Goal: Information Seeking & Learning: Learn about a topic

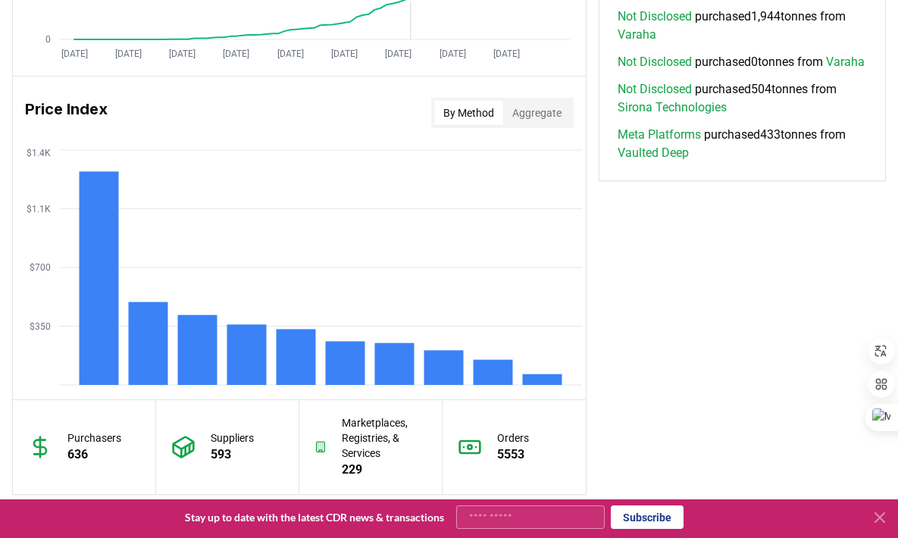
scroll to position [1229, 0]
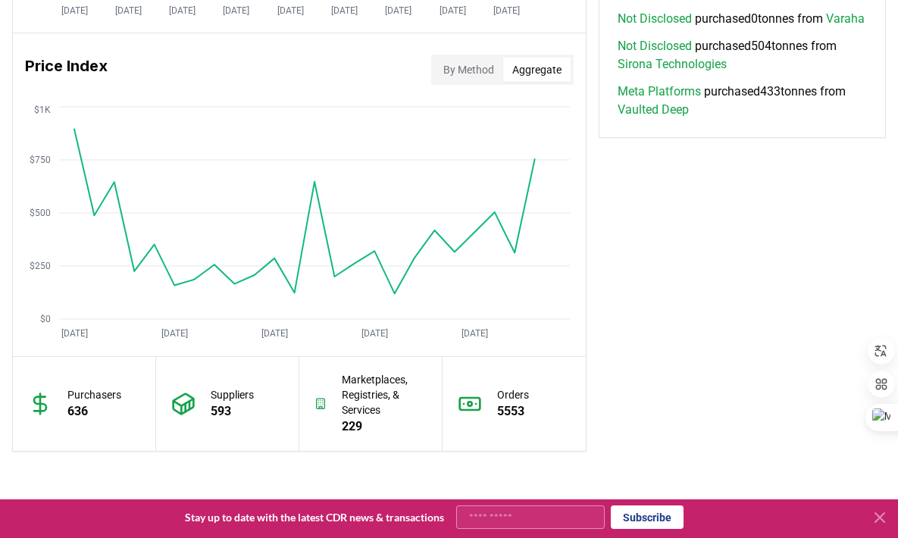
click at [535, 66] on button "Aggregate" at bounding box center [536, 70] width 67 height 24
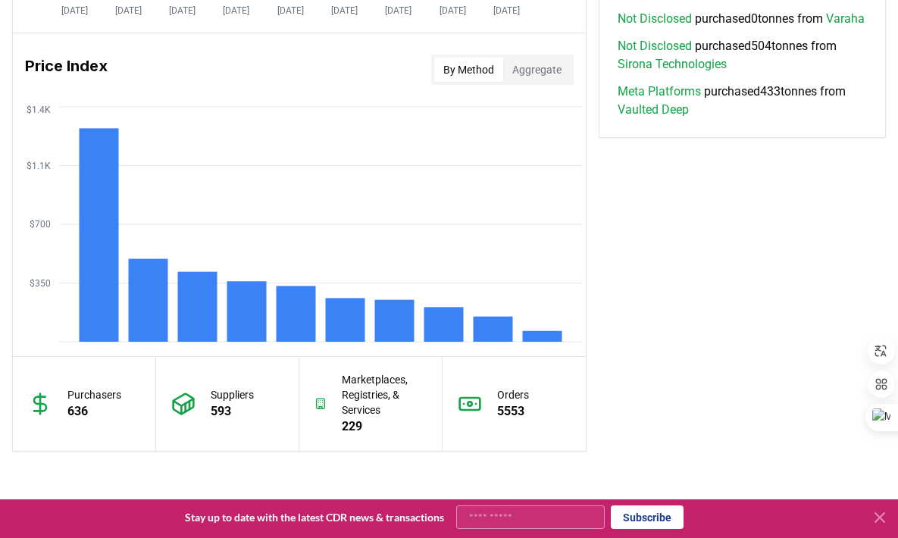
click at [474, 67] on button "By Method" at bounding box center [468, 70] width 69 height 24
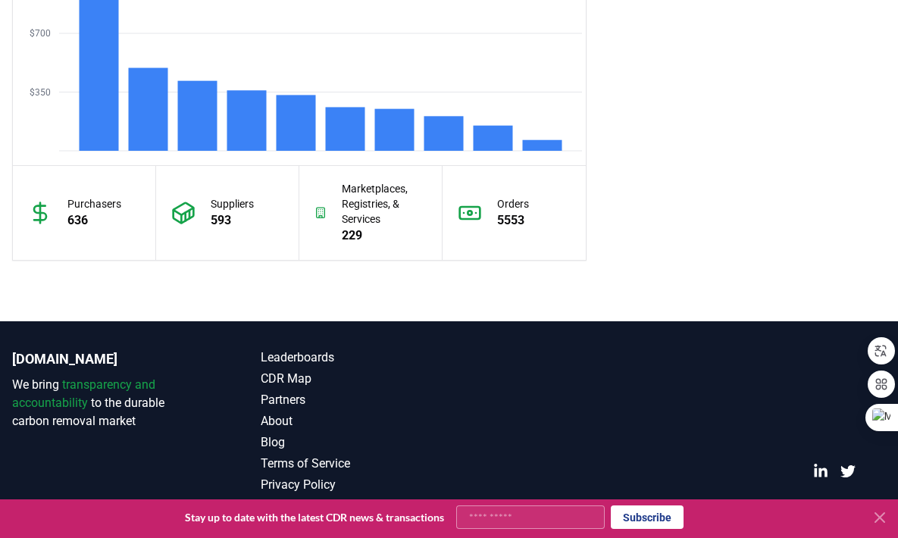
scroll to position [1425, 0]
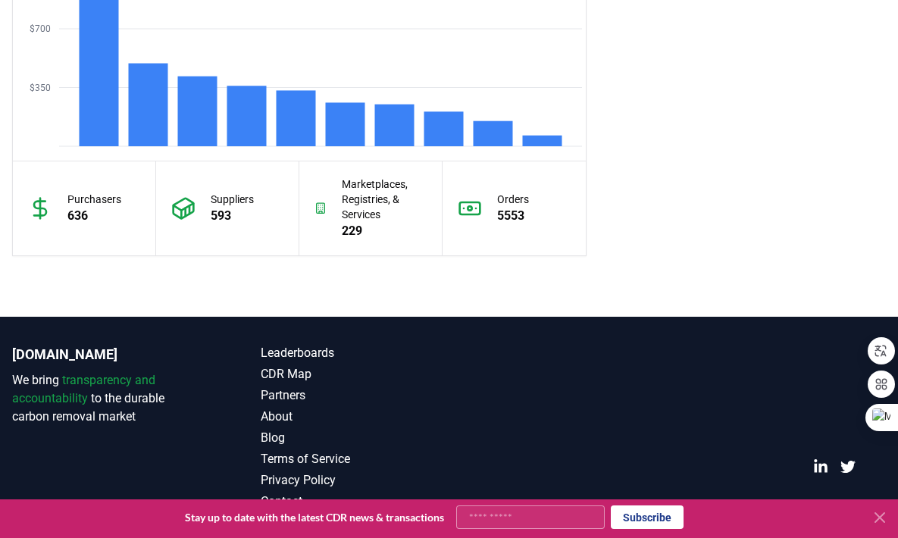
click at [302, 379] on link "CDR Map" at bounding box center [355, 374] width 188 height 18
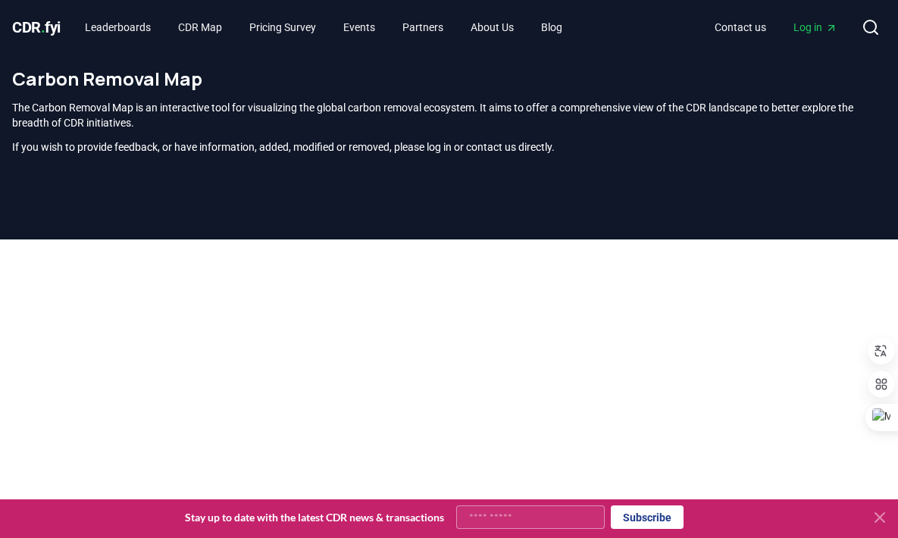
click at [875, 517] on icon at bounding box center [879, 517] width 18 height 18
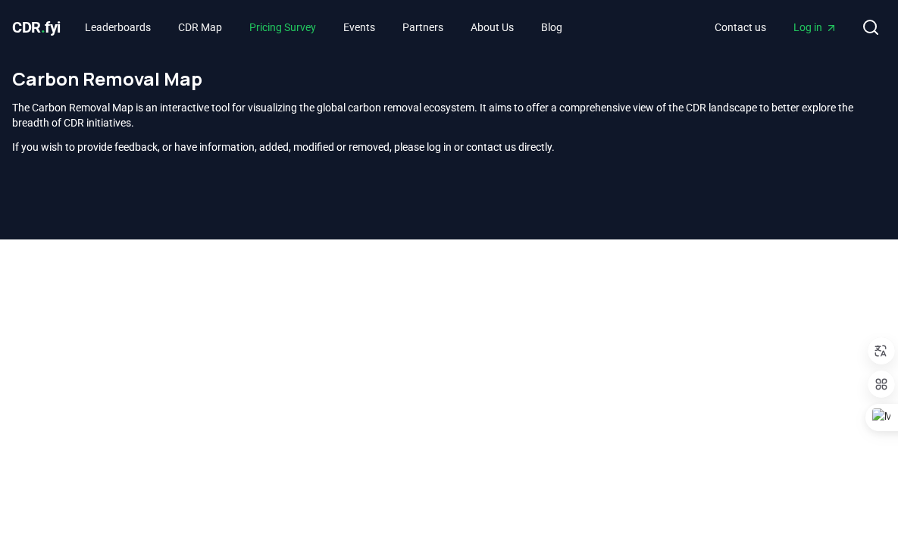
click at [297, 31] on link "Pricing Survey" at bounding box center [282, 27] width 91 height 27
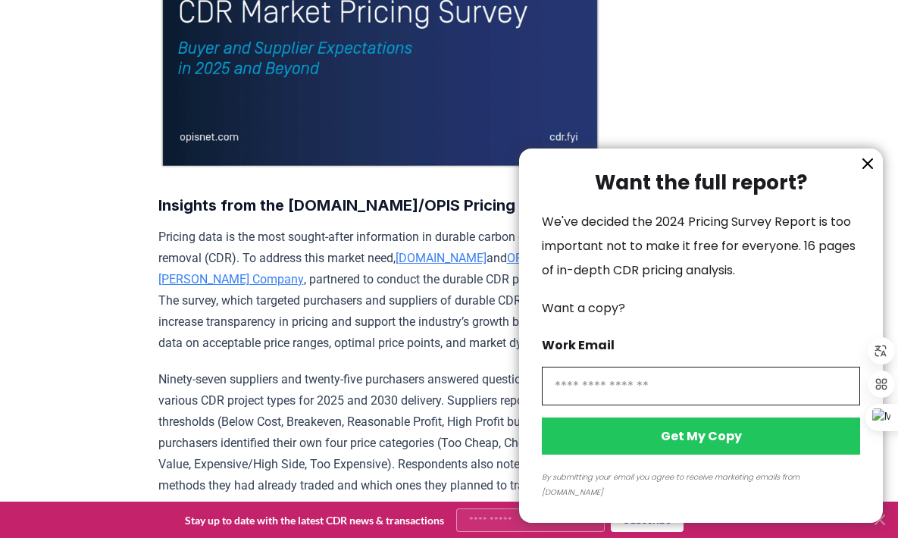
scroll to position [366, 0]
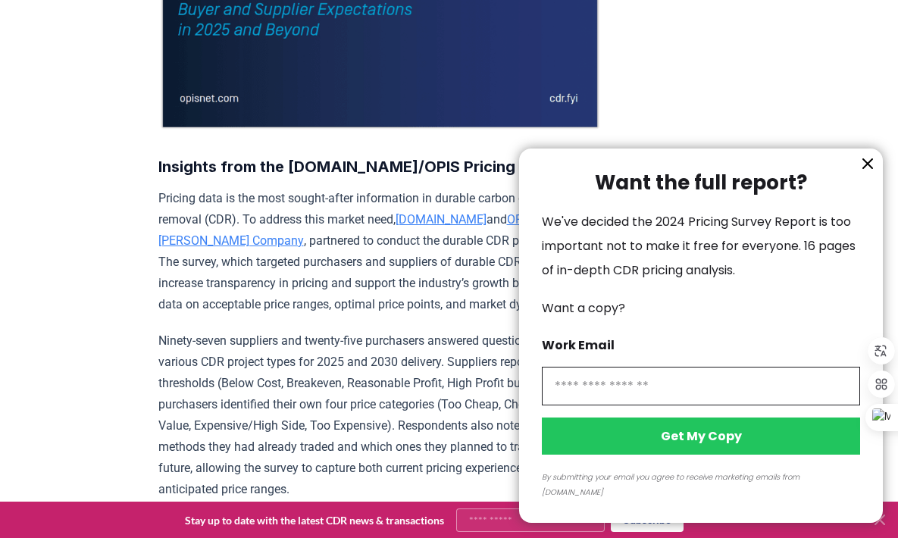
click at [866, 168] on icon "information" at bounding box center [867, 163] width 9 height 9
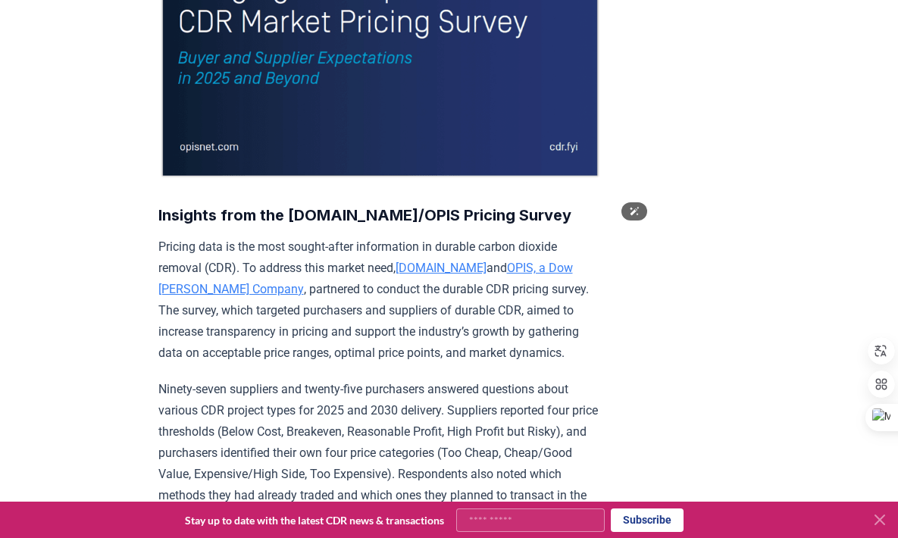
scroll to position [321, 0]
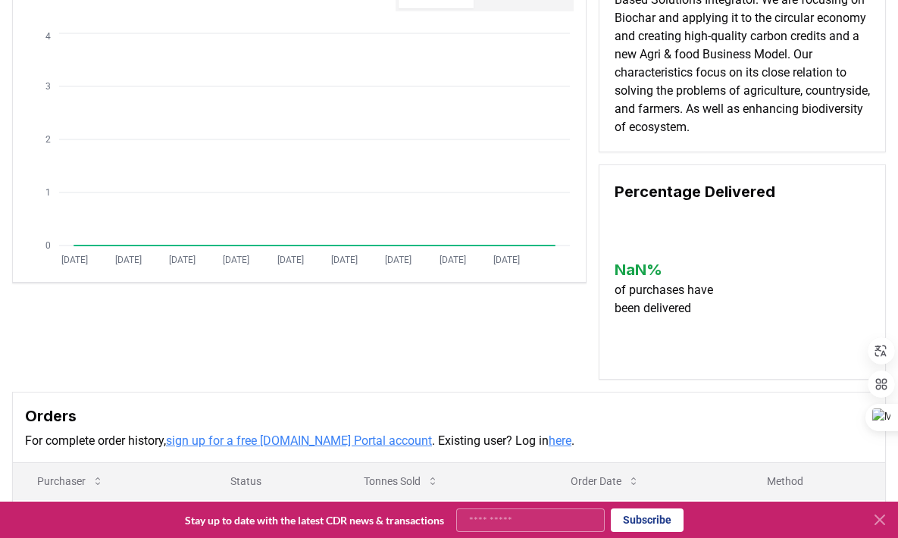
scroll to position [159, 0]
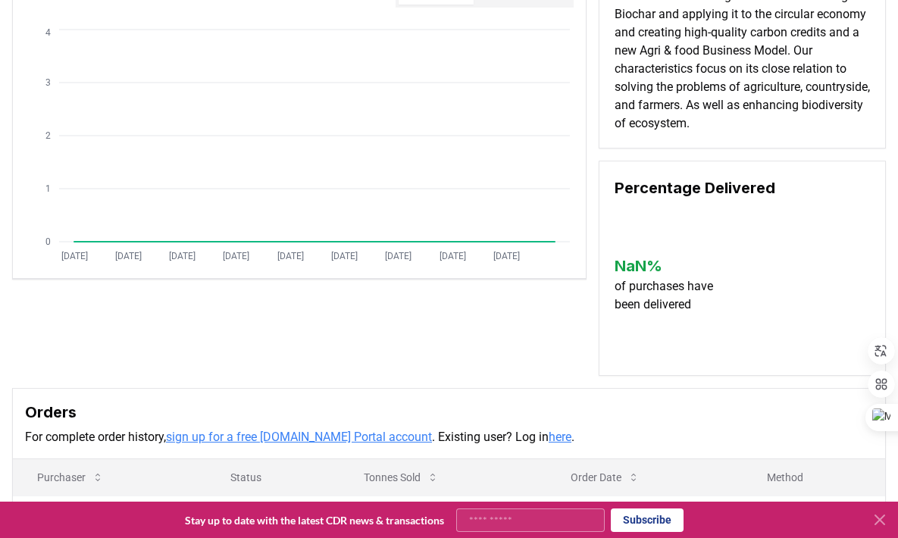
click at [739, 189] on h3 "Percentage Delivered" at bounding box center [741, 187] width 255 height 23
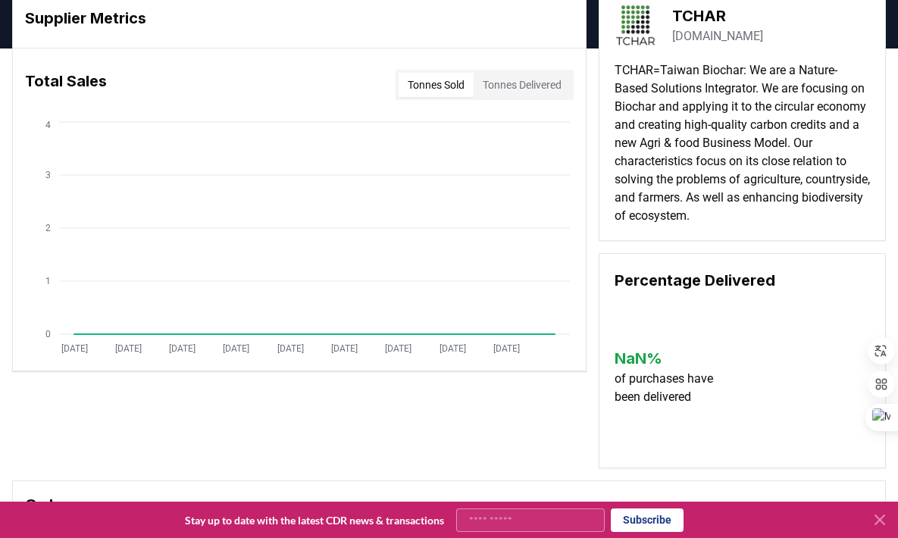
scroll to position [0, 0]
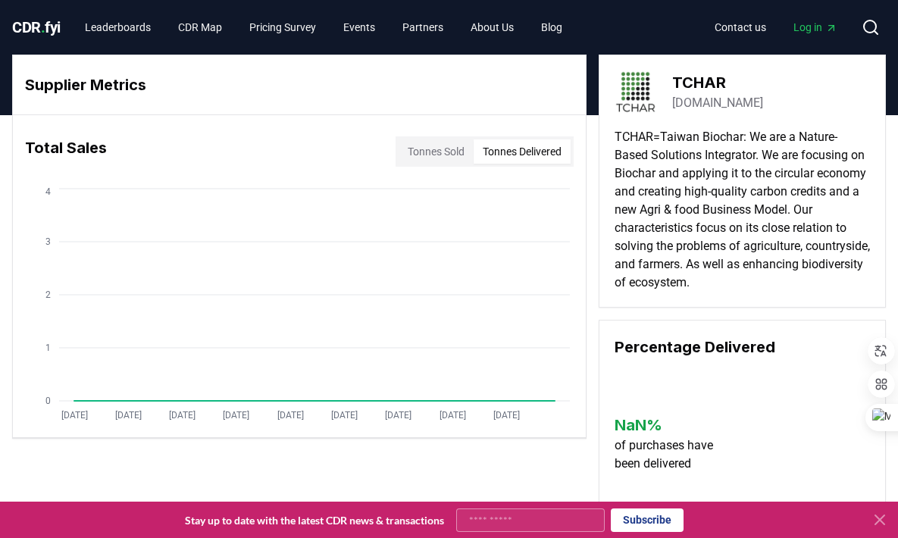
click at [525, 155] on button "Tonnes Delivered" at bounding box center [521, 151] width 97 height 24
click at [887, 520] on icon at bounding box center [879, 520] width 18 height 18
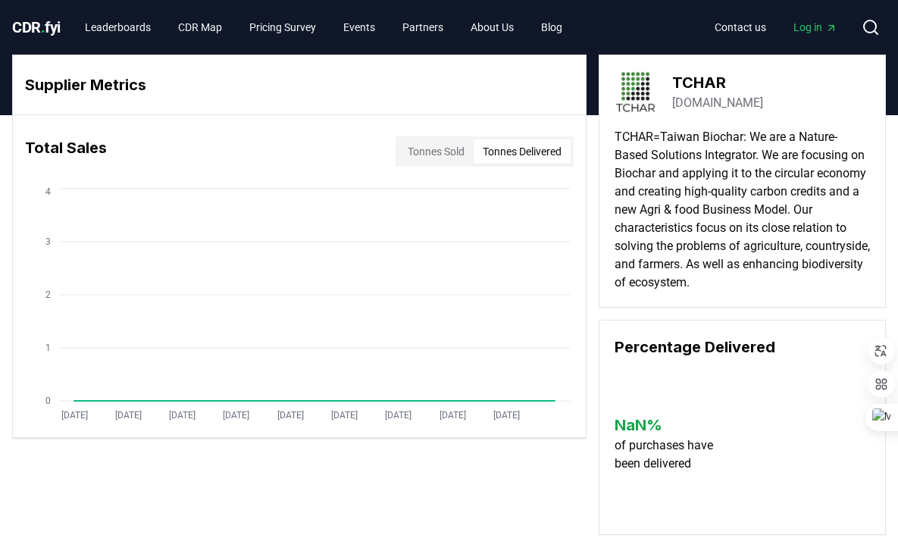
click at [51, 30] on span "CDR . fyi" at bounding box center [36, 27] width 48 height 18
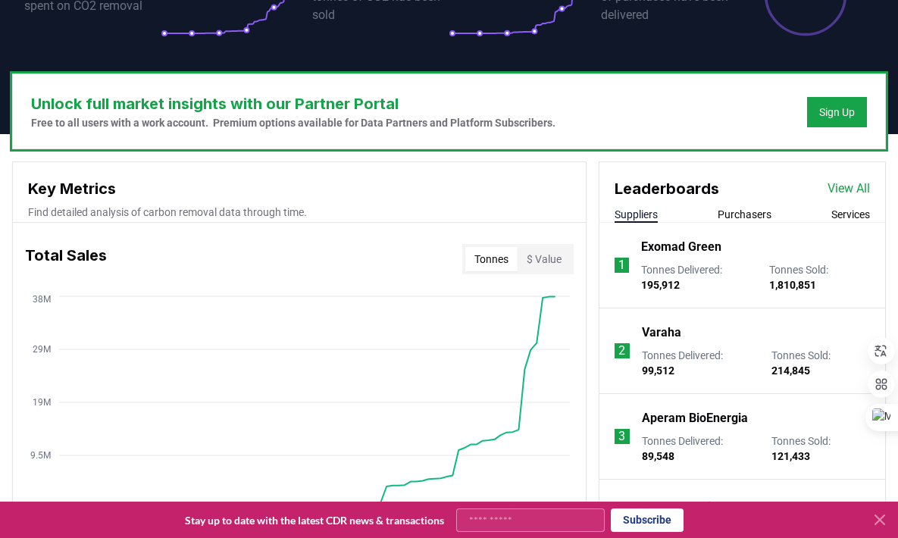
scroll to position [395, 0]
click at [735, 219] on button "Purchasers" at bounding box center [744, 214] width 54 height 15
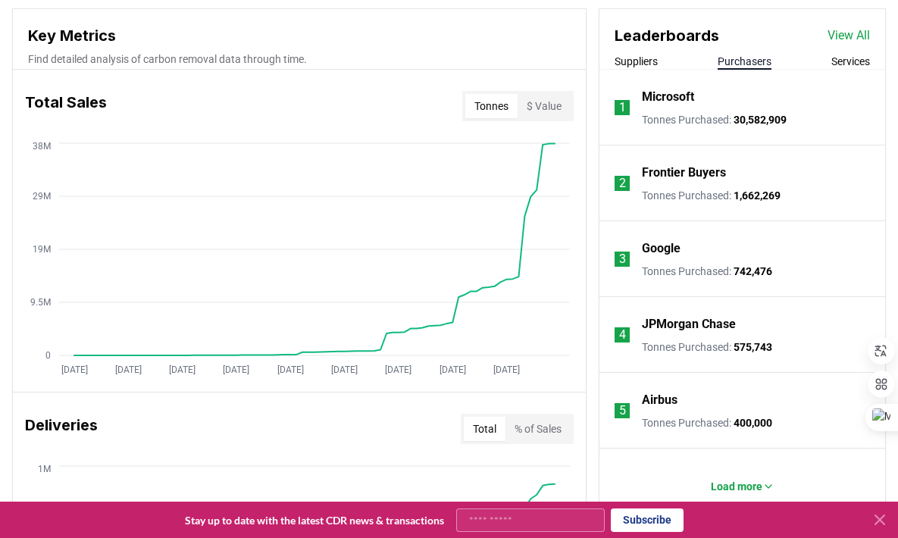
scroll to position [545, 0]
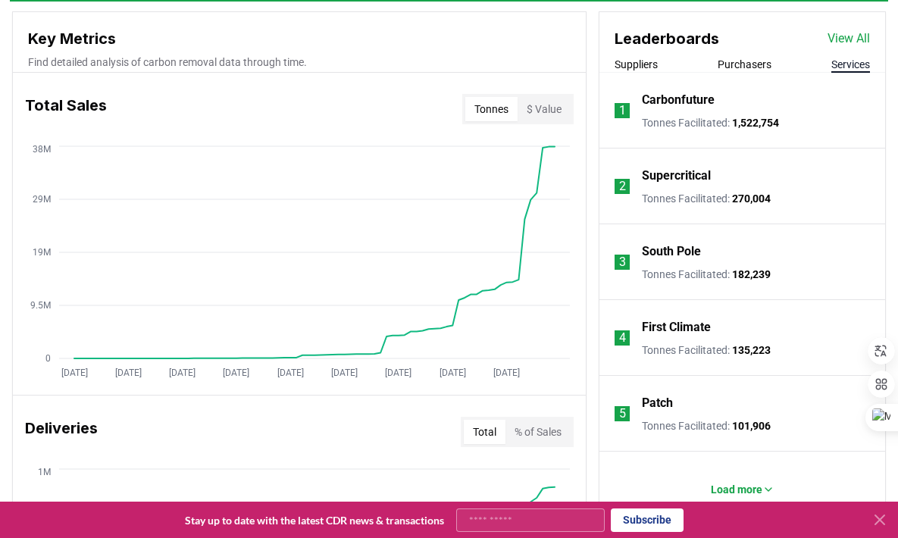
click at [833, 67] on button "Services" at bounding box center [850, 64] width 39 height 15
click at [708, 103] on p "Carbonfuture" at bounding box center [678, 100] width 73 height 18
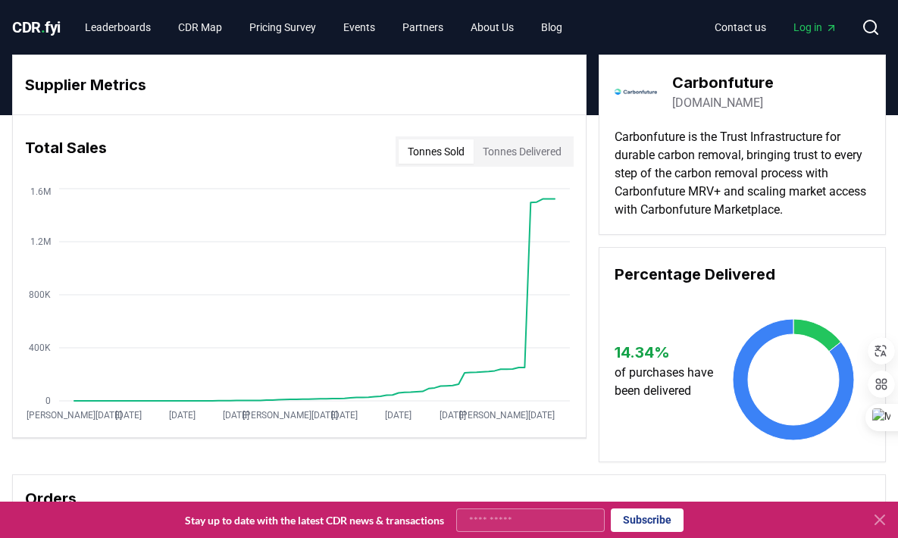
click at [799, 139] on p "Carbonfuture is the Trust Infrastructure for durable carbon removal, bringing t…" at bounding box center [741, 173] width 255 height 91
click at [799, 155] on icon at bounding box center [796, 162] width 14 height 14
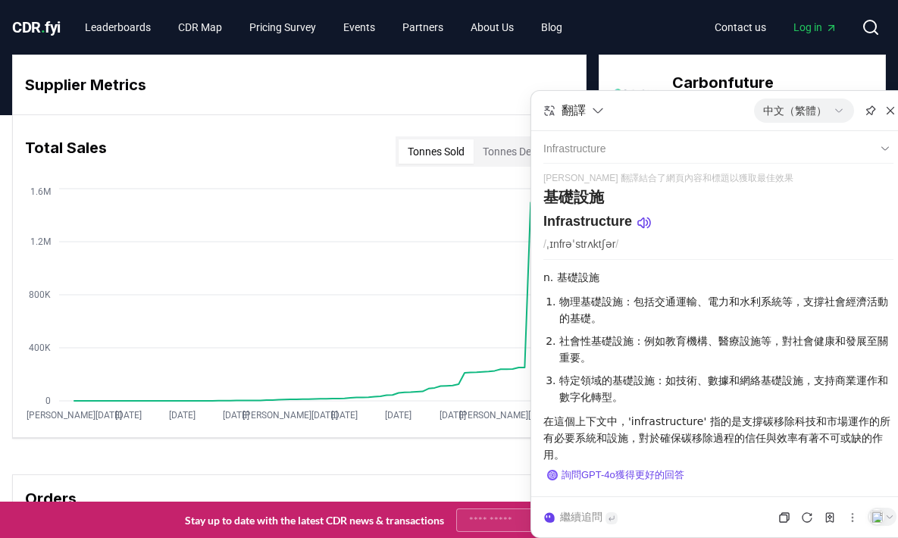
click at [697, 69] on div "Carbonfuture carbonfuture.earth Carbonfuture is the Trust Infrastructure for du…" at bounding box center [741, 145] width 287 height 180
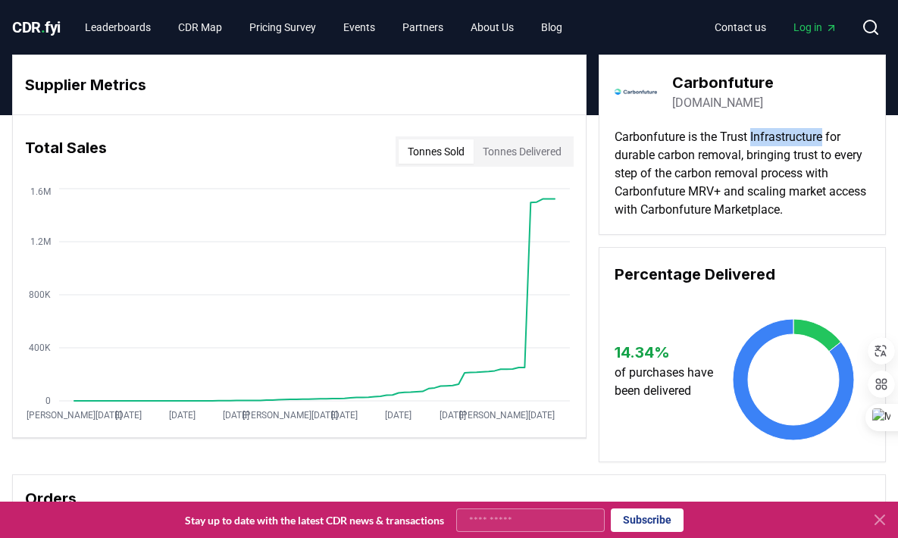
click at [532, 147] on button "Tonnes Delivered" at bounding box center [521, 151] width 97 height 24
click at [435, 150] on button "Tonnes Sold" at bounding box center [435, 151] width 75 height 24
click at [533, 144] on button "Tonnes Delivered" at bounding box center [521, 151] width 97 height 24
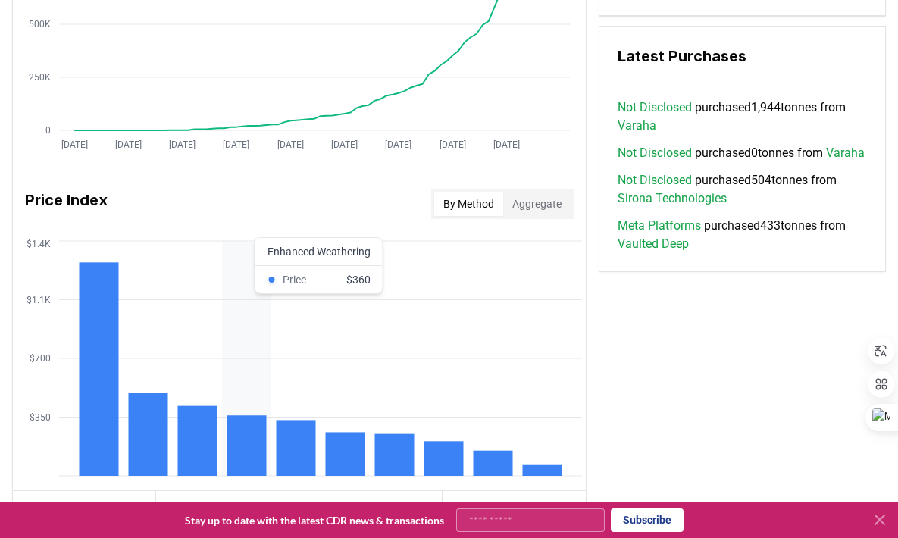
scroll to position [1094, 0]
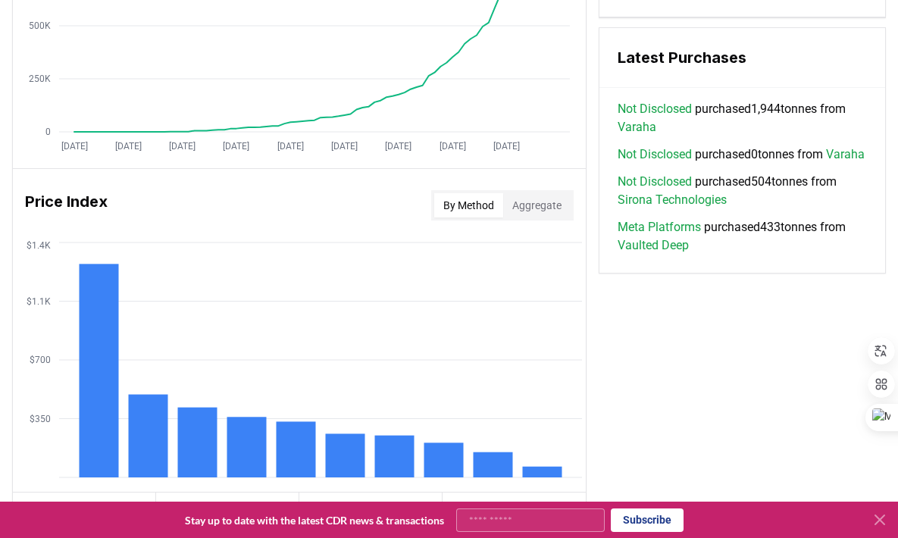
click at [668, 118] on link "Not Disclosed" at bounding box center [654, 109] width 74 height 18
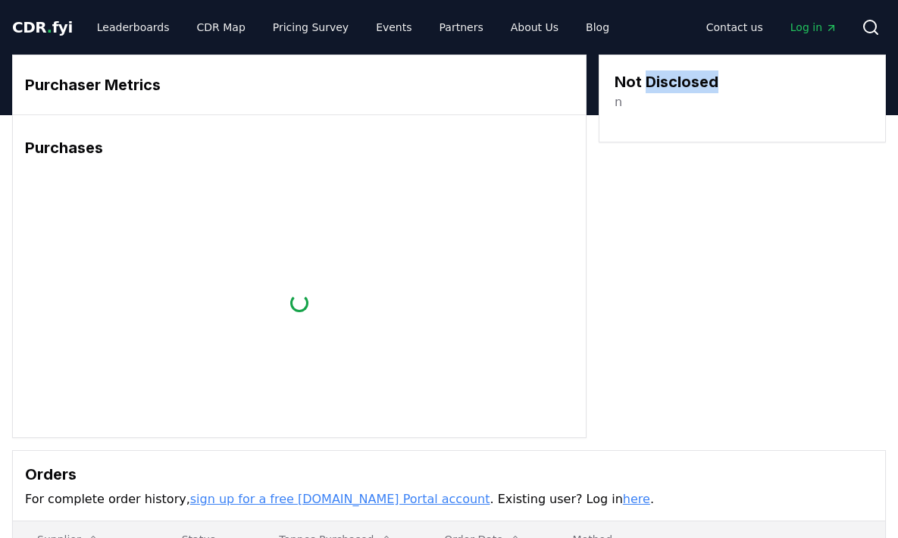
click at [669, 82] on h3 "Not Disclosed" at bounding box center [666, 81] width 104 height 23
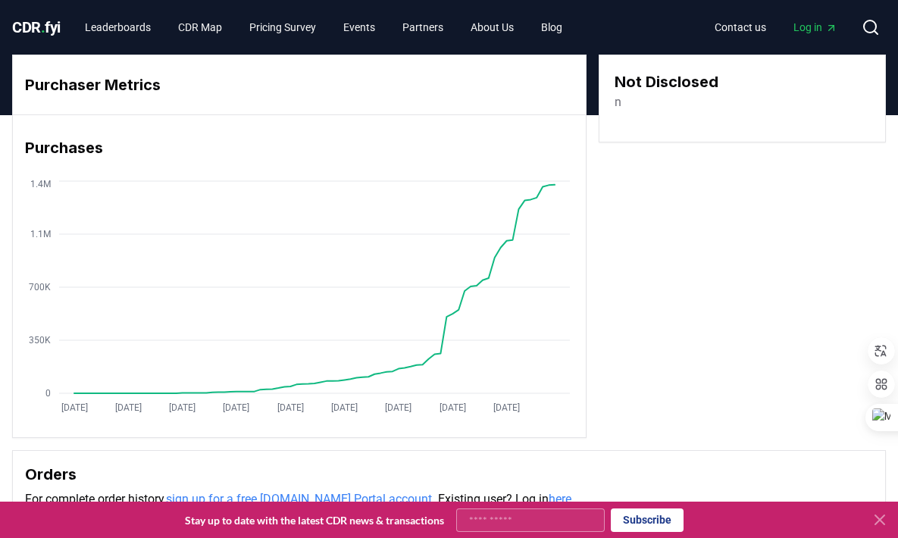
click at [693, 106] on div "n" at bounding box center [666, 102] width 104 height 18
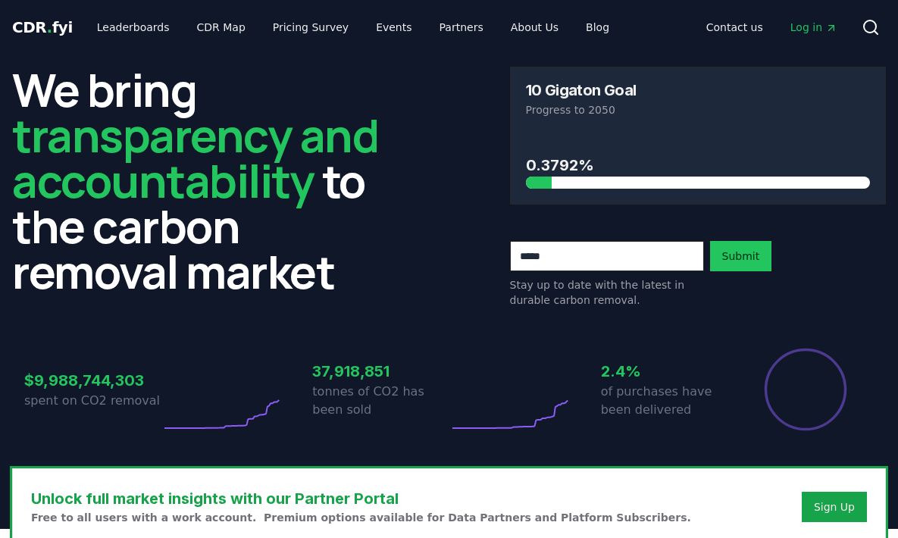
scroll to position [1094, 0]
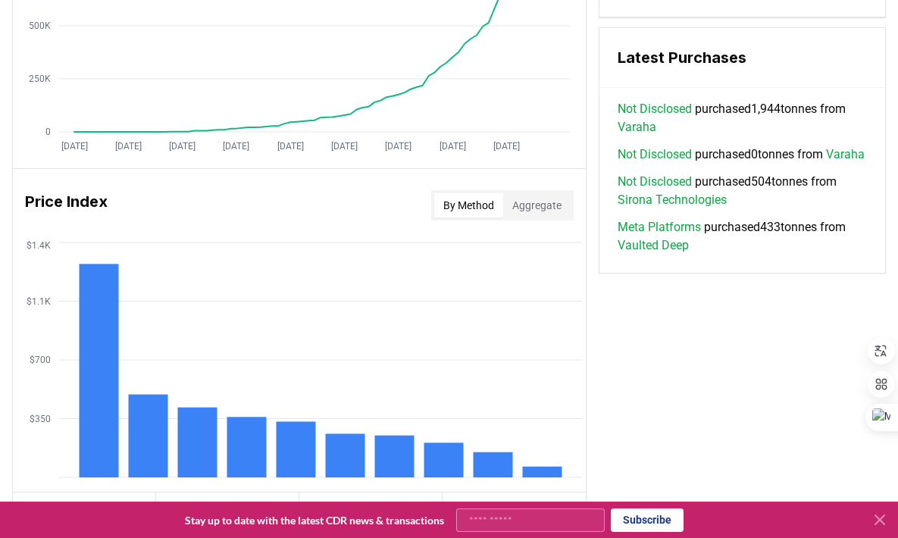
click at [826, 164] on link "Varaha" at bounding box center [845, 154] width 39 height 18
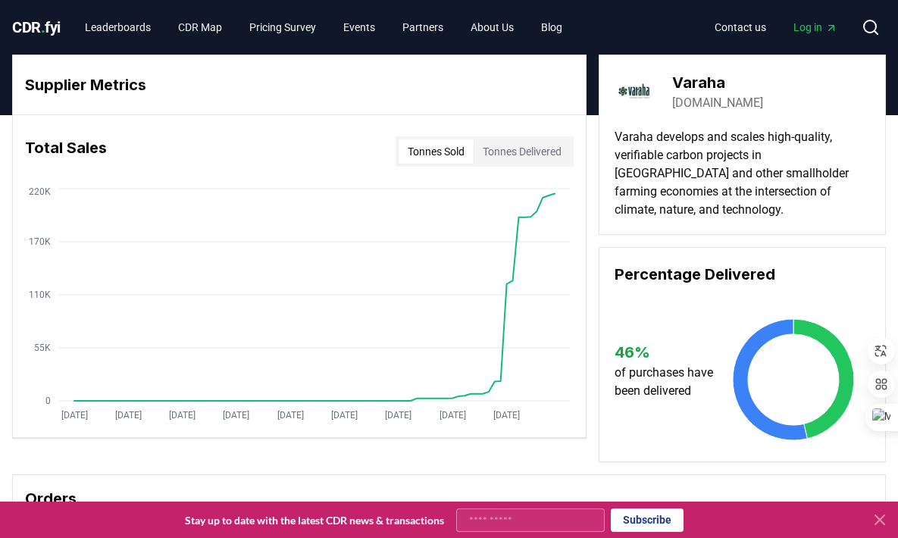
click at [536, 145] on button "Tonnes Delivered" at bounding box center [521, 151] width 97 height 24
click at [439, 158] on button "Tonnes Sold" at bounding box center [435, 151] width 75 height 24
click at [139, 24] on link "Leaderboards" at bounding box center [118, 27] width 90 height 27
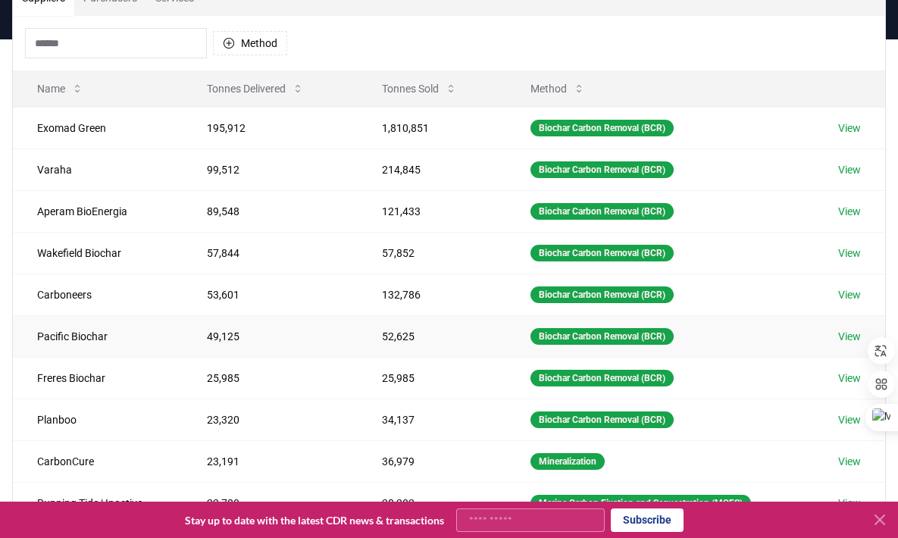
scroll to position [121, 0]
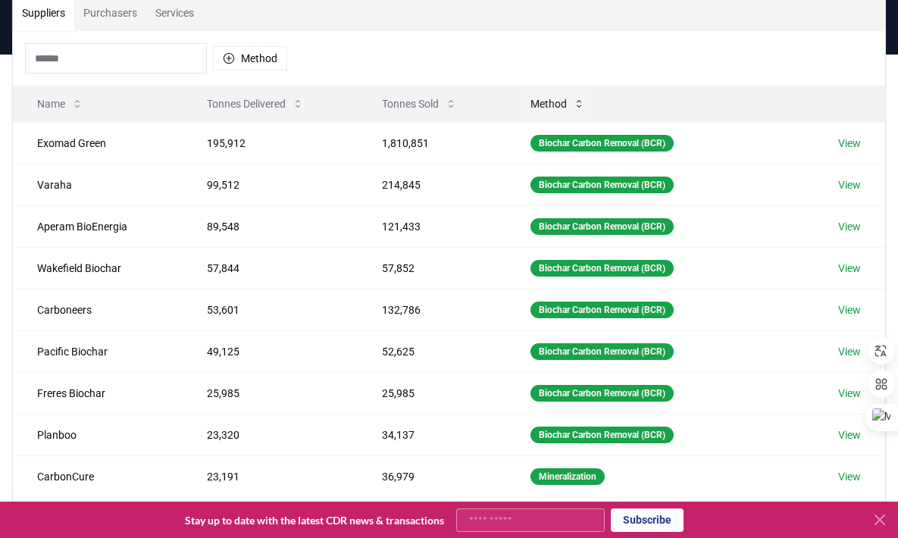
click at [562, 101] on button "Method" at bounding box center [557, 104] width 79 height 30
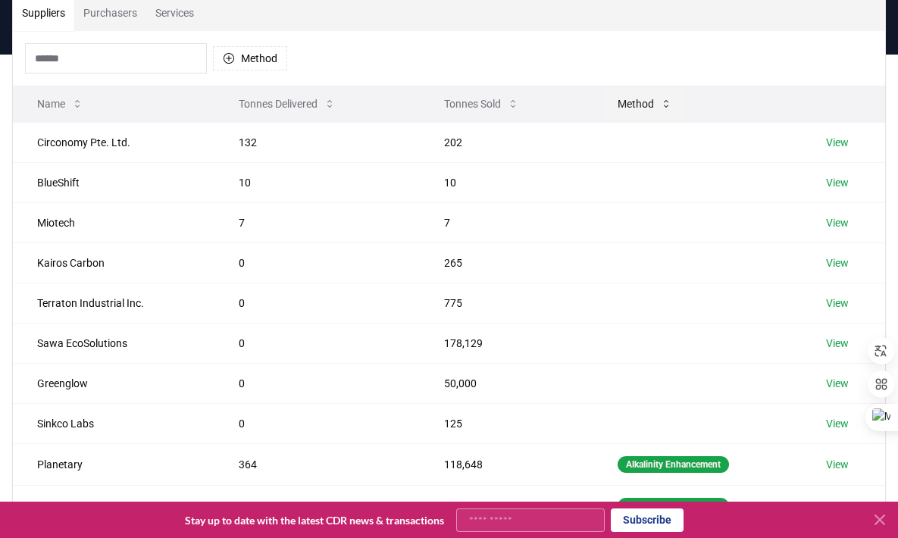
click at [636, 101] on button "Method" at bounding box center [644, 104] width 79 height 30
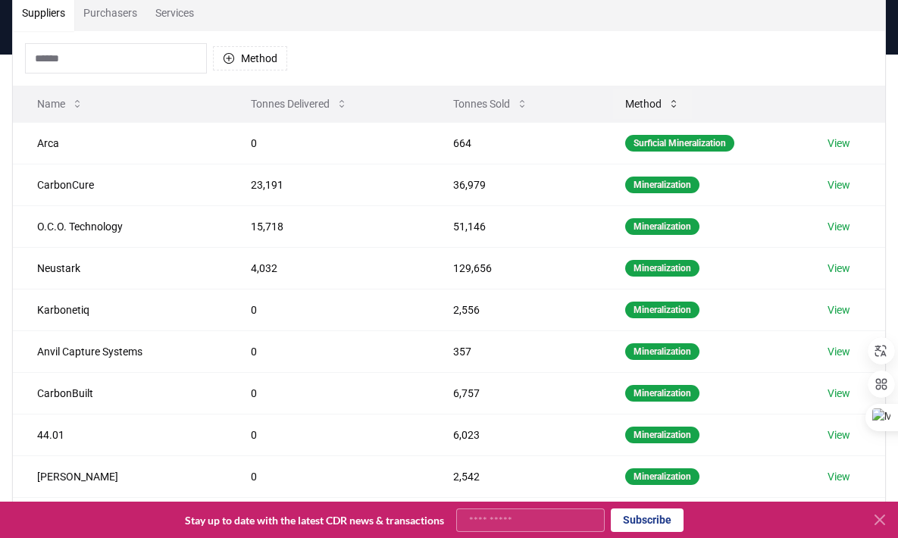
click at [637, 103] on button "Method" at bounding box center [652, 104] width 79 height 30
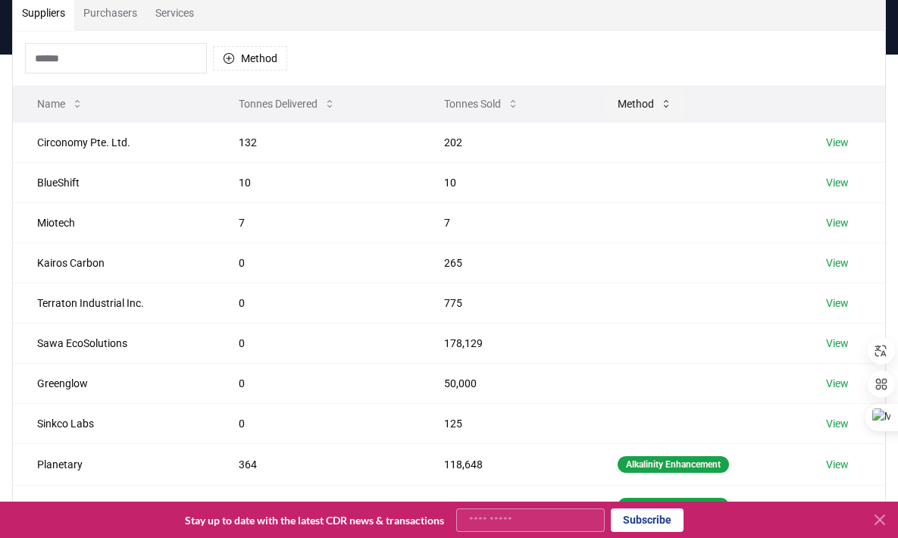
click at [637, 103] on button "Method" at bounding box center [644, 104] width 79 height 30
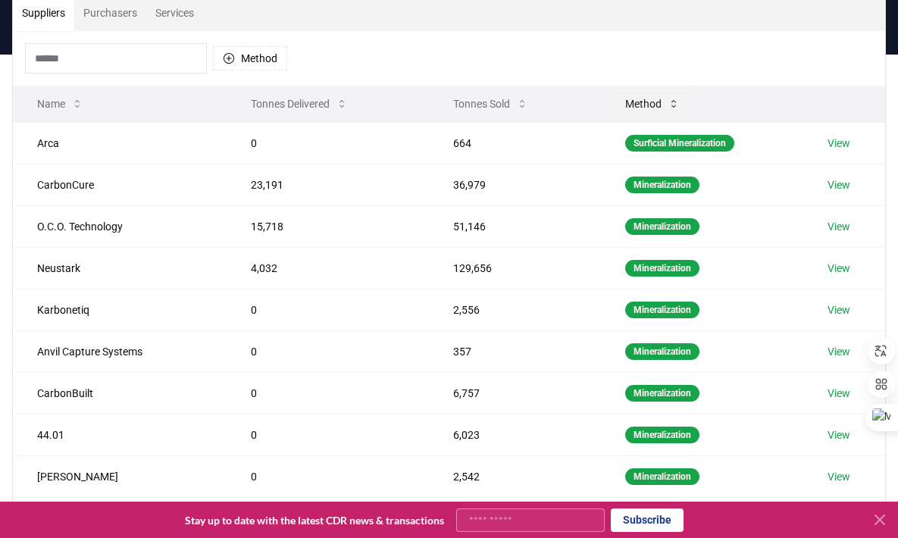
click at [637, 103] on button "Method" at bounding box center [652, 104] width 79 height 30
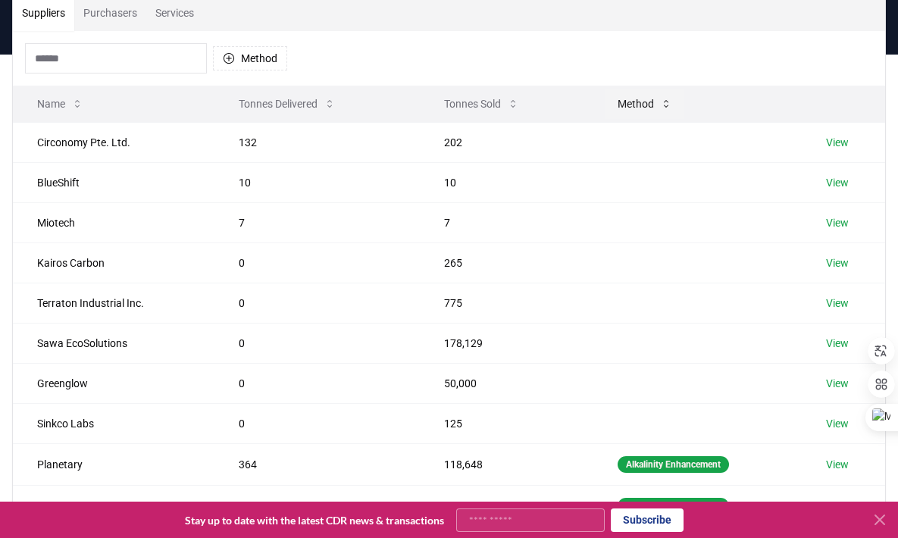
click at [637, 103] on button "Method" at bounding box center [644, 104] width 79 height 30
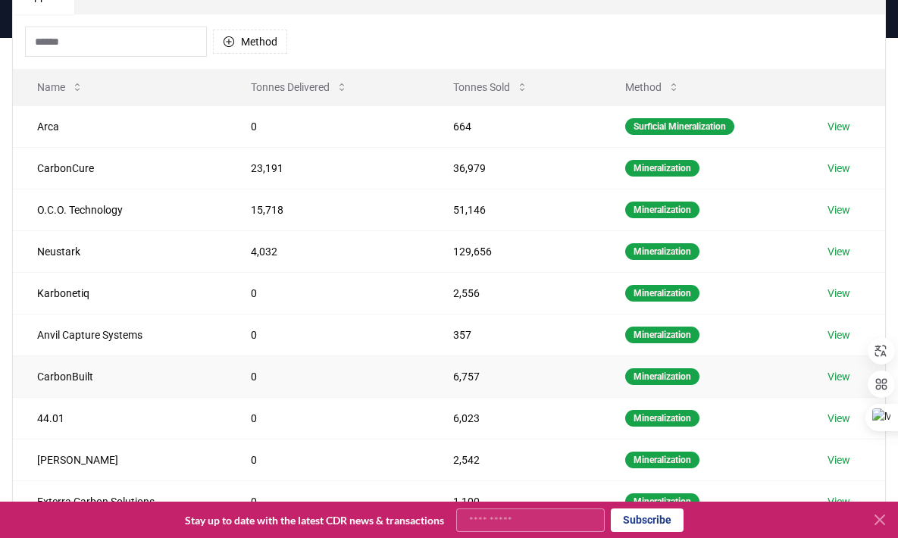
scroll to position [0, 0]
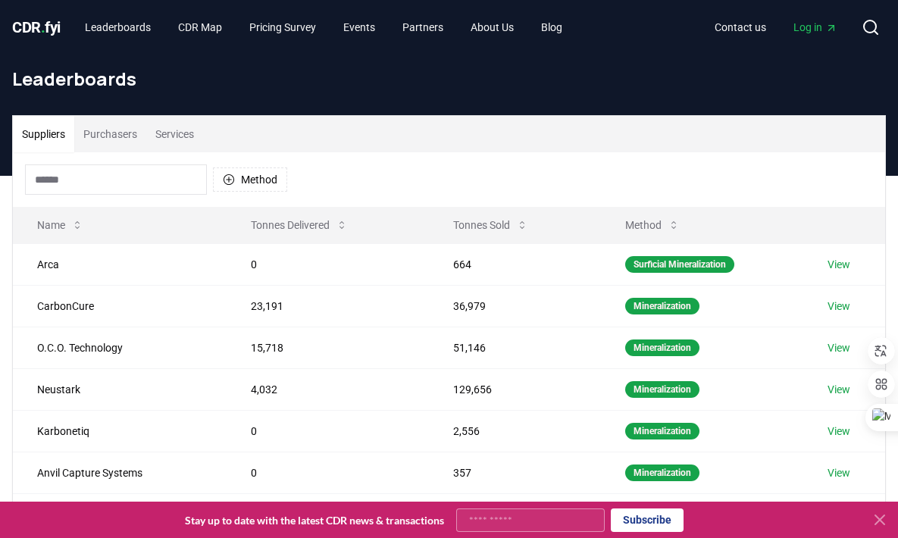
click at [110, 139] on button "Purchasers" at bounding box center [110, 134] width 72 height 36
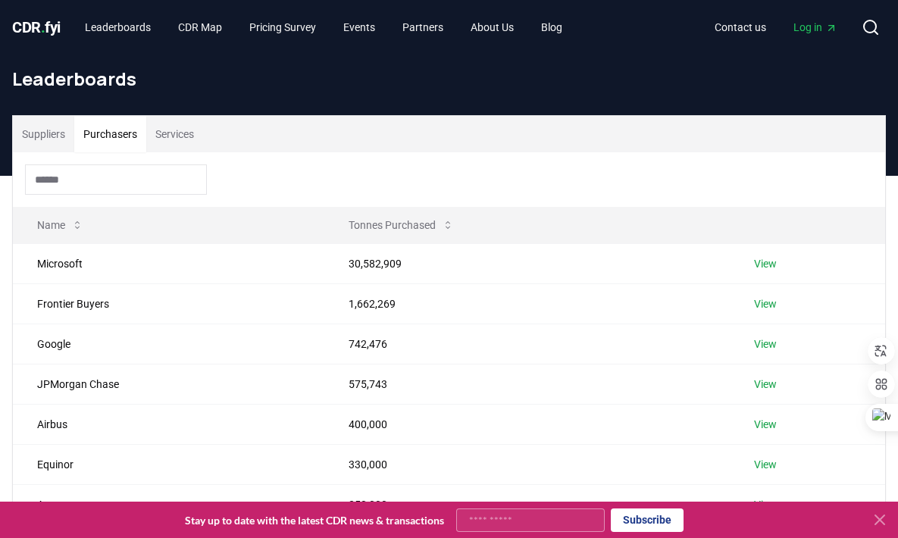
click at [42, 147] on button "Suppliers" at bounding box center [43, 134] width 61 height 36
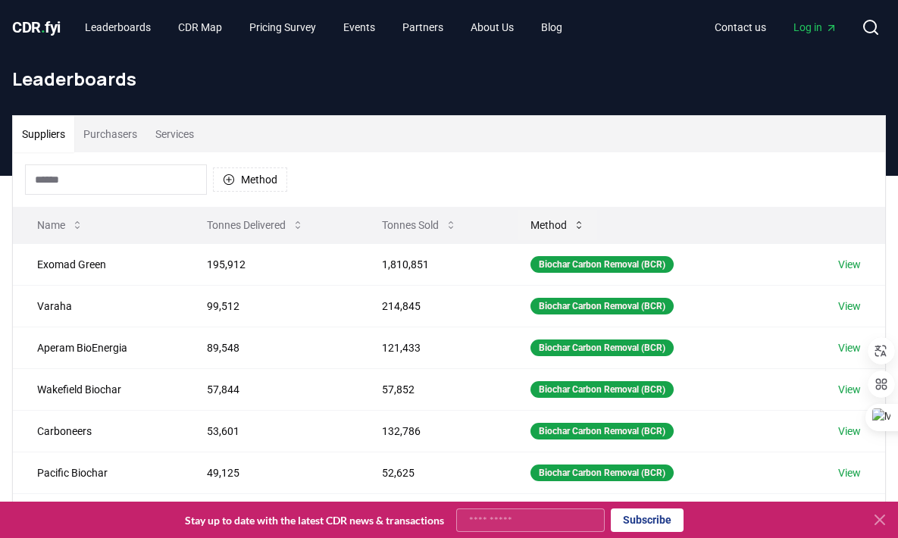
click at [574, 222] on icon at bounding box center [579, 225] width 12 height 12
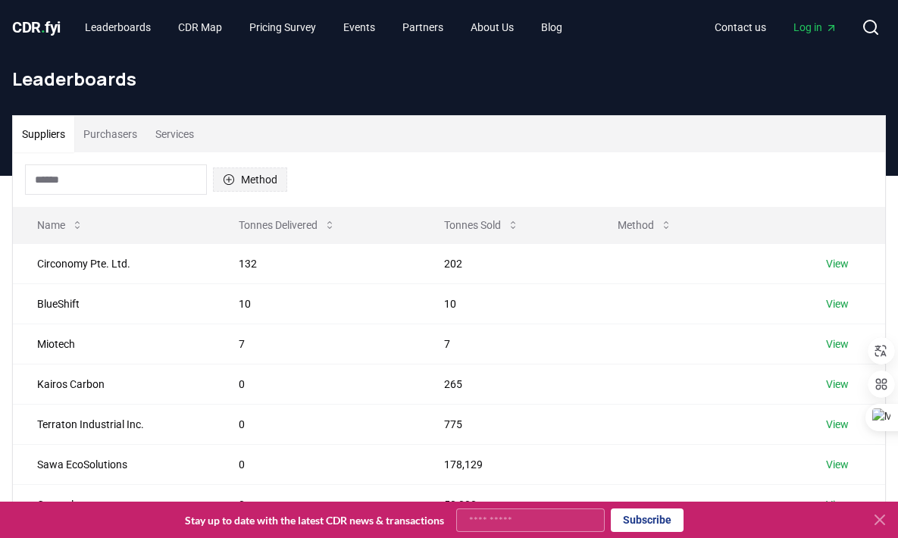
click at [265, 184] on button "Method" at bounding box center [250, 179] width 74 height 24
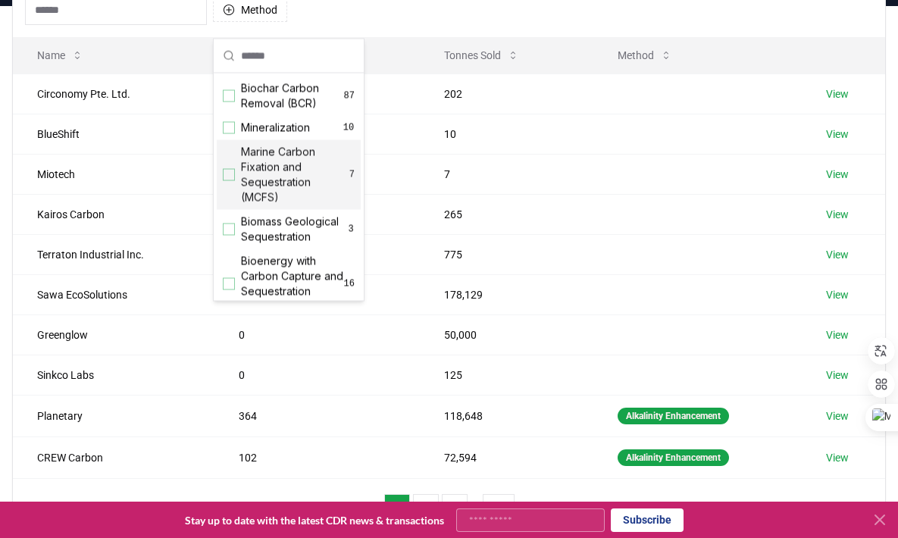
scroll to position [151, 0]
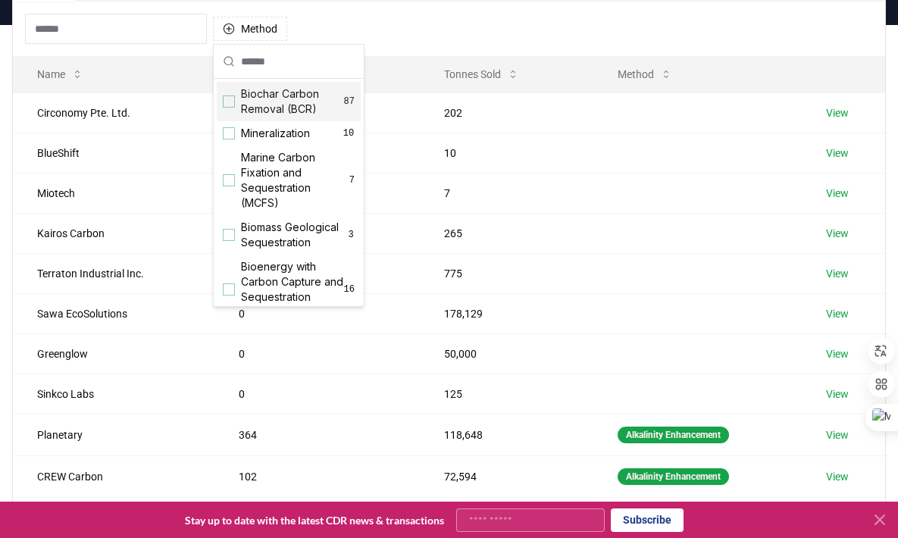
click at [297, 100] on span "Biochar Carbon Removal (BCR)" at bounding box center [292, 101] width 103 height 30
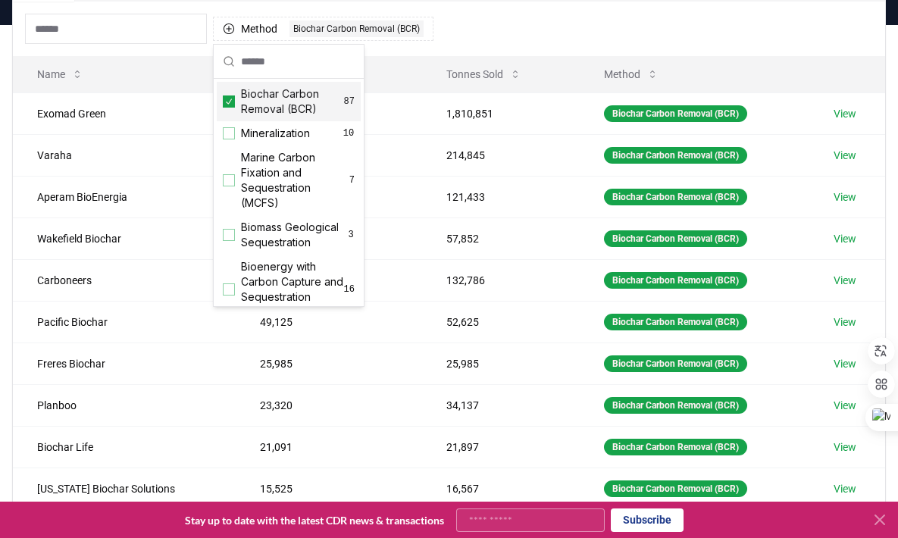
click at [546, 34] on div "Method 1 Biochar Carbon Removal (BCR)" at bounding box center [449, 29] width 872 height 55
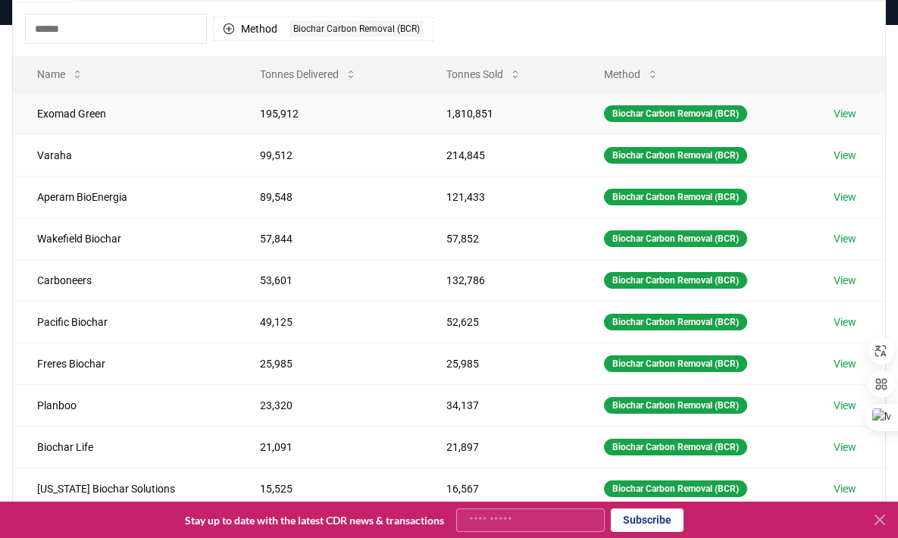
click at [258, 118] on td "195,912" at bounding box center [329, 113] width 186 height 42
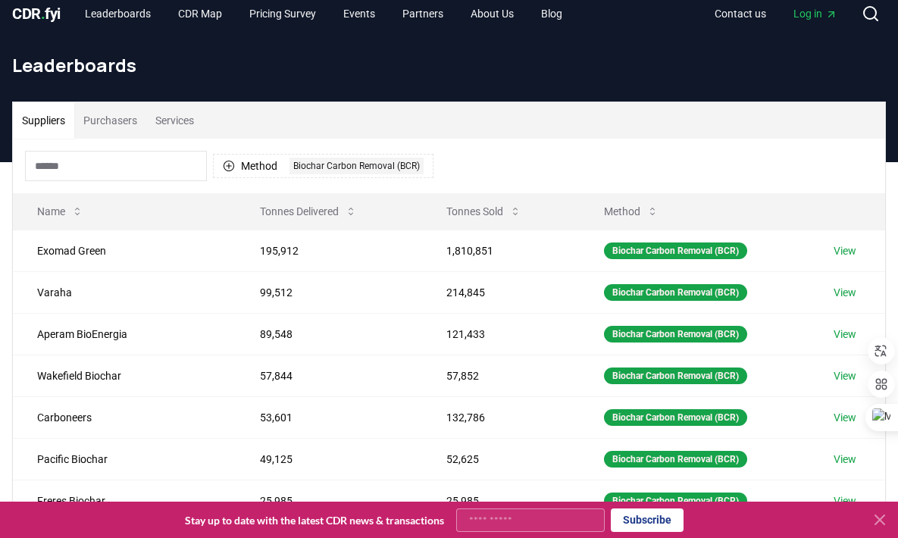
scroll to position [31, 0]
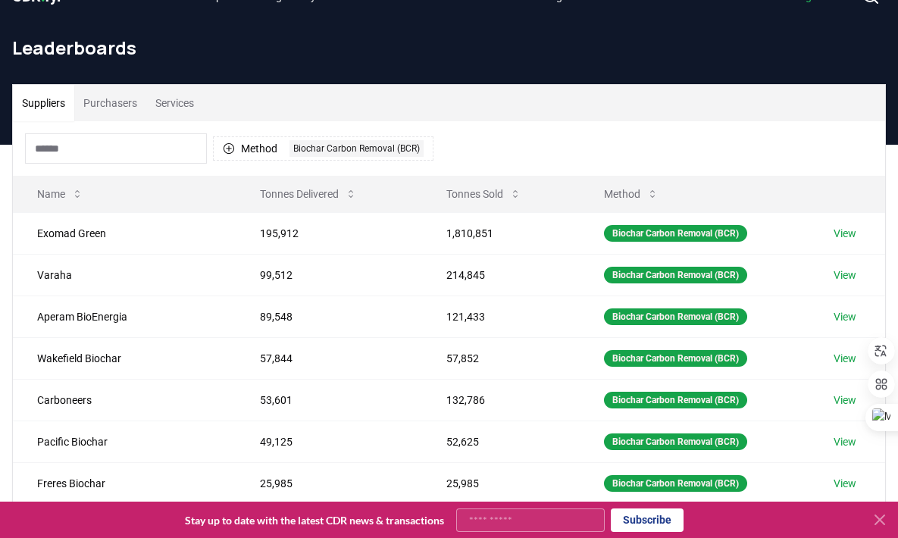
click at [136, 111] on button "Purchasers" at bounding box center [110, 103] width 72 height 36
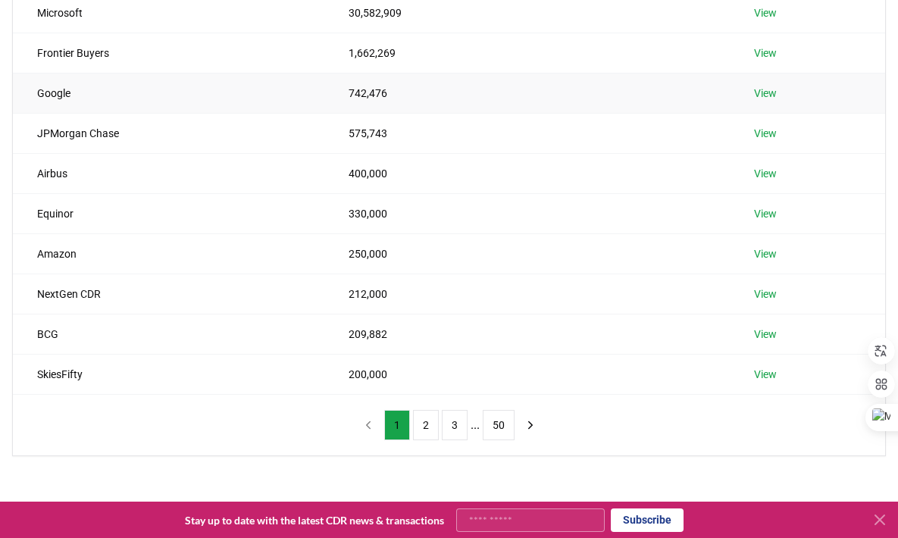
scroll to position [277, 0]
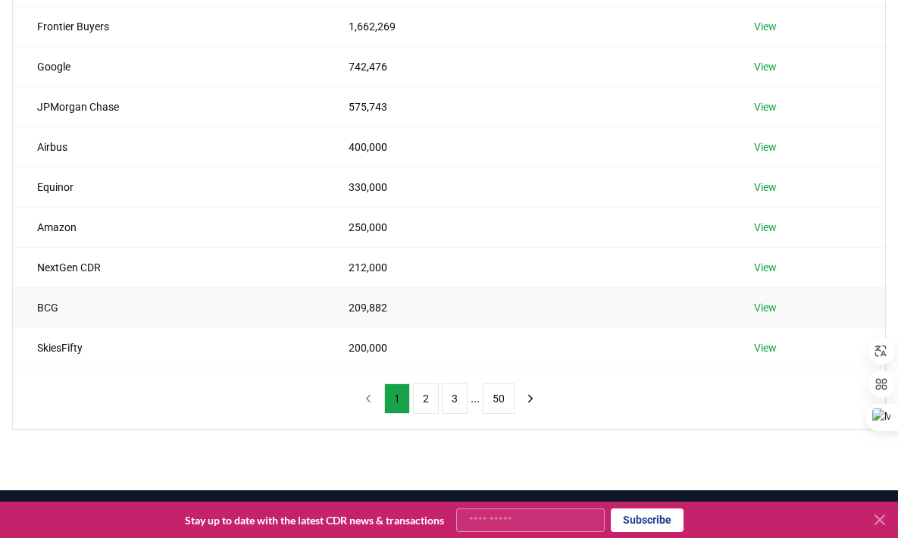
click at [767, 311] on link "View" at bounding box center [765, 307] width 23 height 15
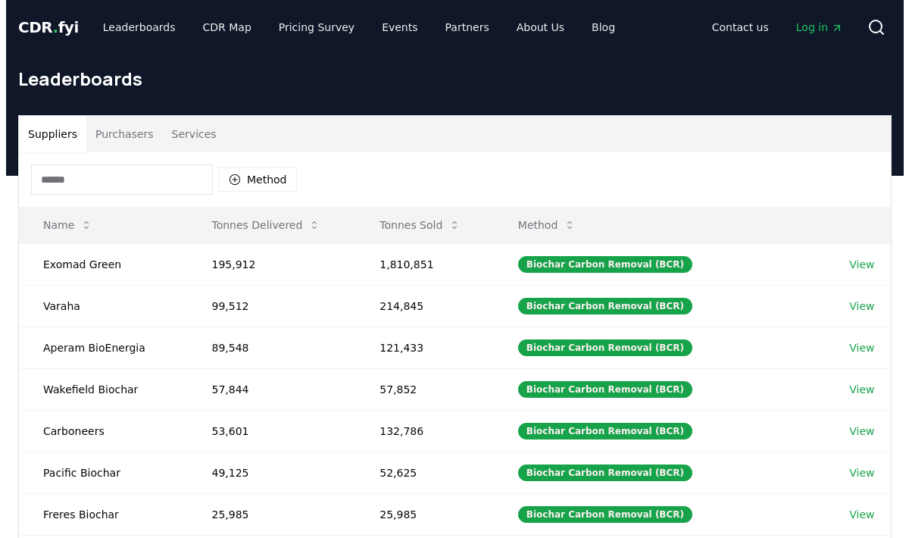
scroll to position [277, 0]
